Goal: Navigation & Orientation: Find specific page/section

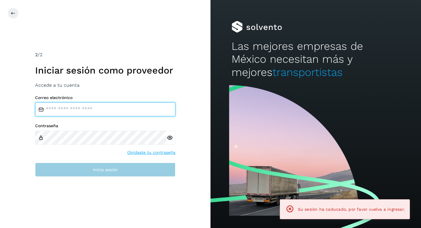
type input "**********"
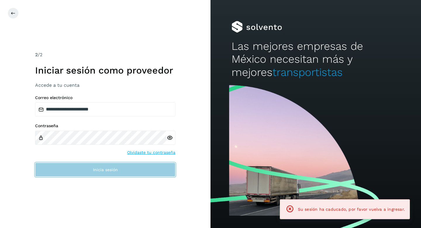
click at [73, 166] on button "Inicia sesión" at bounding box center [105, 169] width 140 height 14
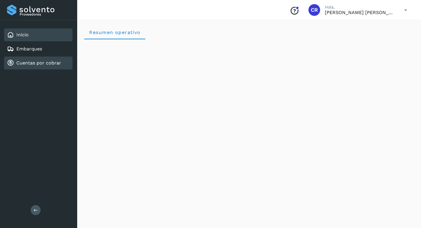
click at [47, 64] on link "Cuentas por cobrar" at bounding box center [38, 63] width 45 height 6
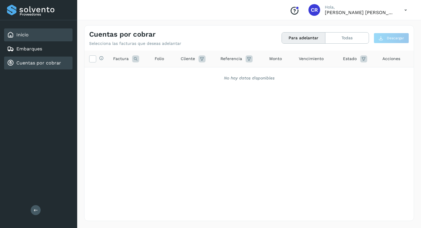
click at [38, 33] on div "Inicio" at bounding box center [38, 34] width 68 height 13
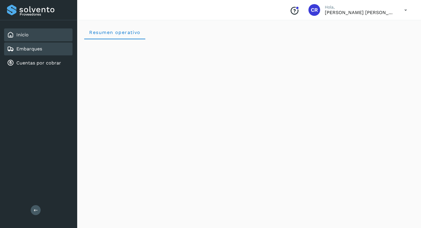
click at [45, 49] on div "Embarques" at bounding box center [38, 48] width 68 height 13
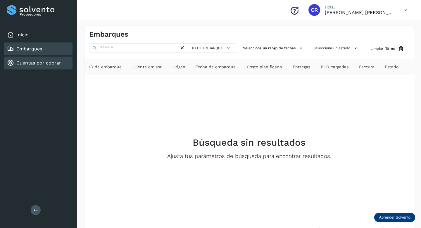
click at [46, 61] on link "Cuentas por cobrar" at bounding box center [38, 63] width 45 height 6
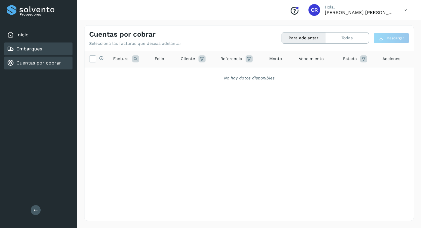
click at [43, 49] on div "Embarques" at bounding box center [38, 48] width 68 height 13
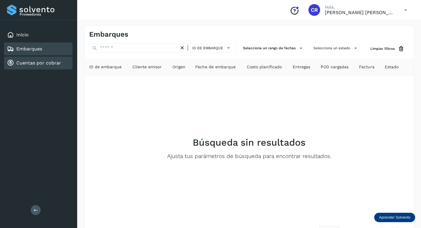
click at [50, 65] on link "Cuentas por cobrar" at bounding box center [38, 63] width 45 height 6
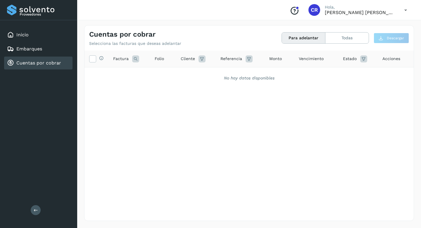
click at [54, 63] on link "Cuentas por cobrar" at bounding box center [38, 63] width 45 height 6
